Goal: Find specific page/section: Find specific page/section

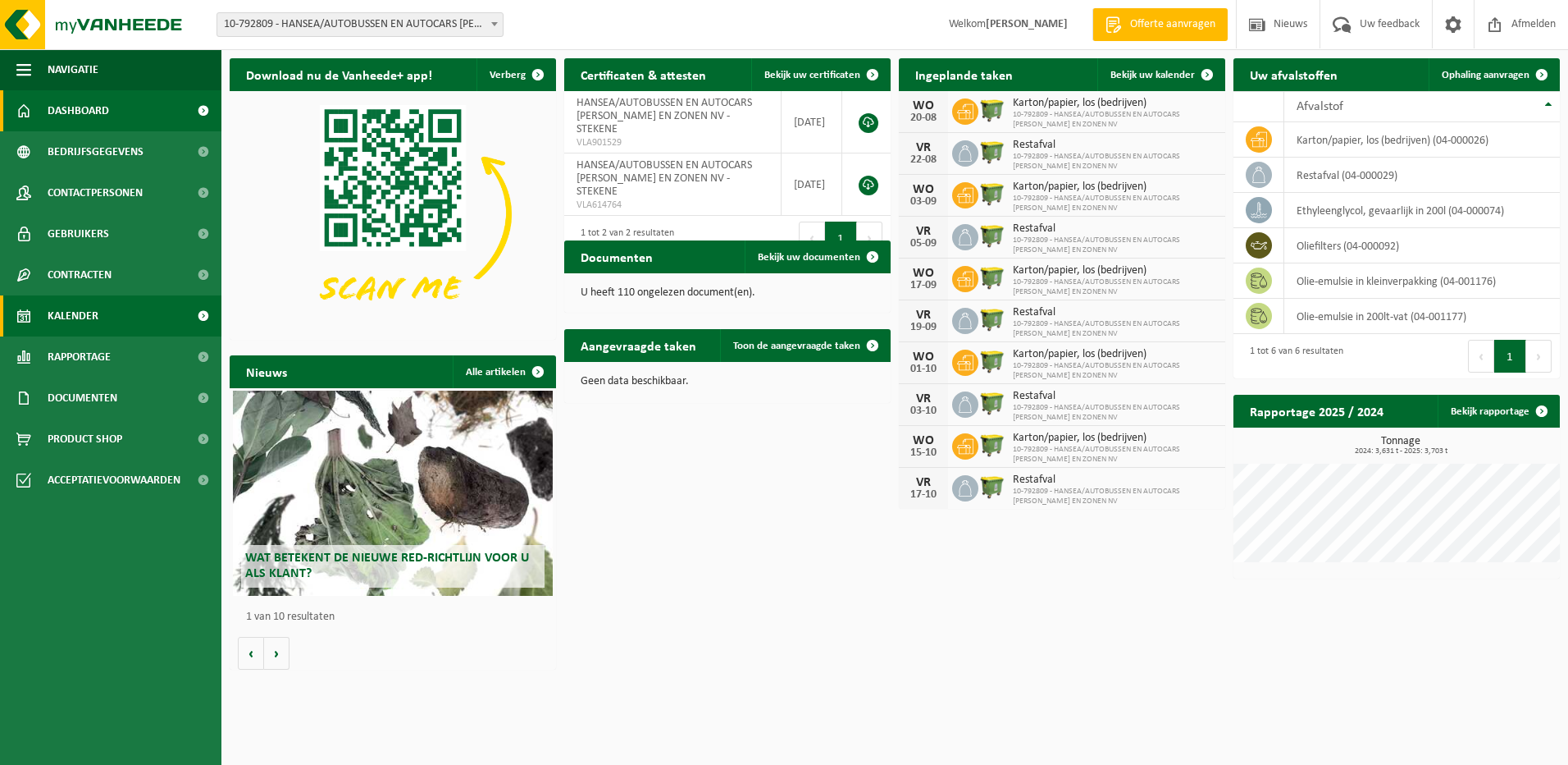
click at [105, 315] on link "Kalender" at bounding box center [111, 315] width 222 height 41
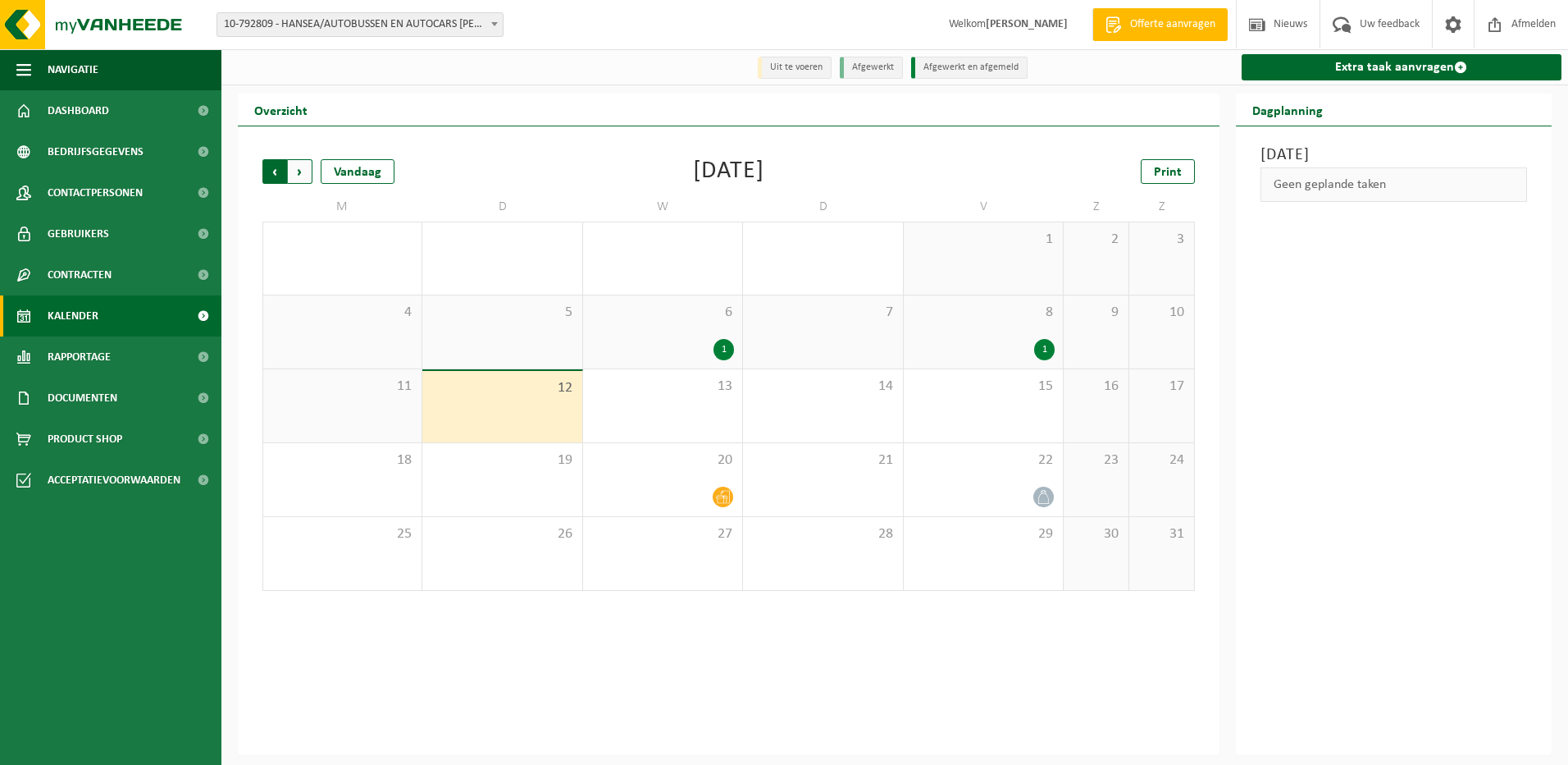
click at [306, 171] on span "Volgende" at bounding box center [299, 171] width 24 height 24
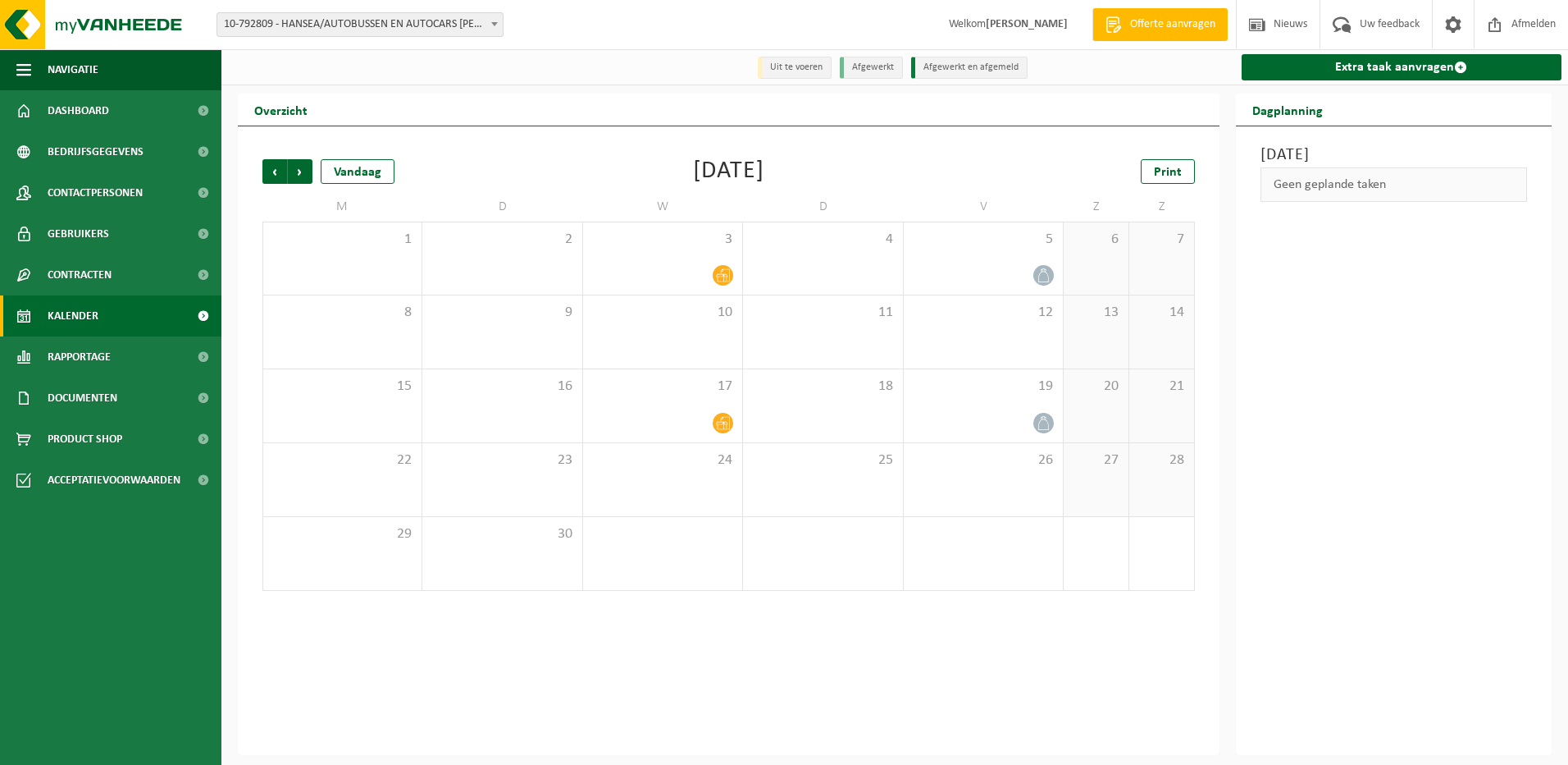
click at [306, 171] on span "Volgende" at bounding box center [299, 171] width 24 height 24
click at [274, 175] on span "Vorige" at bounding box center [274, 171] width 24 height 24
click at [307, 169] on span "Volgende" at bounding box center [299, 171] width 24 height 24
click at [1166, 174] on span "Print" at bounding box center [1168, 172] width 28 height 14
click at [303, 166] on span "Volgende" at bounding box center [299, 171] width 24 height 24
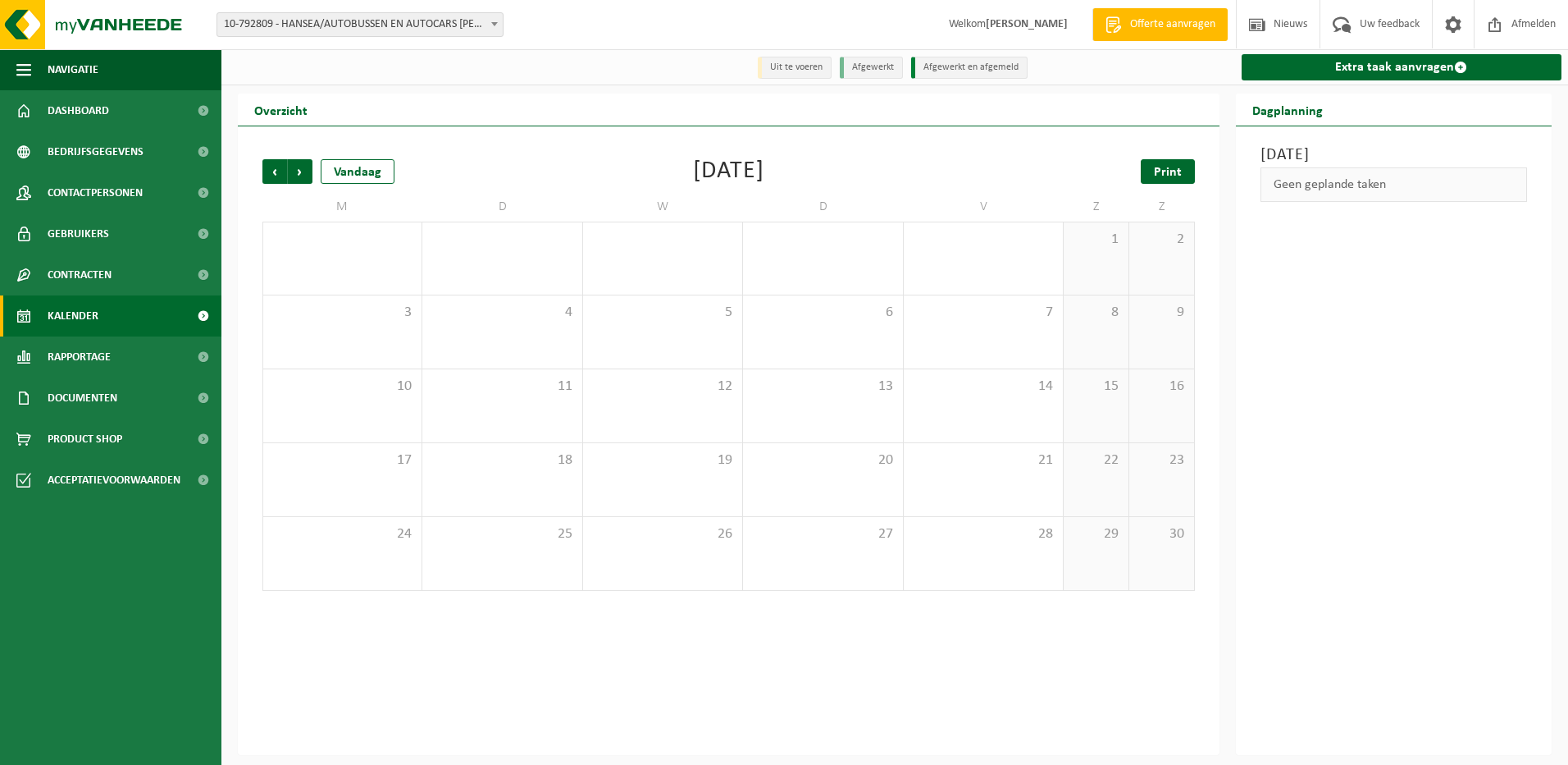
click at [1173, 168] on span "Print" at bounding box center [1168, 172] width 28 height 14
